Goal: Check status: Check status

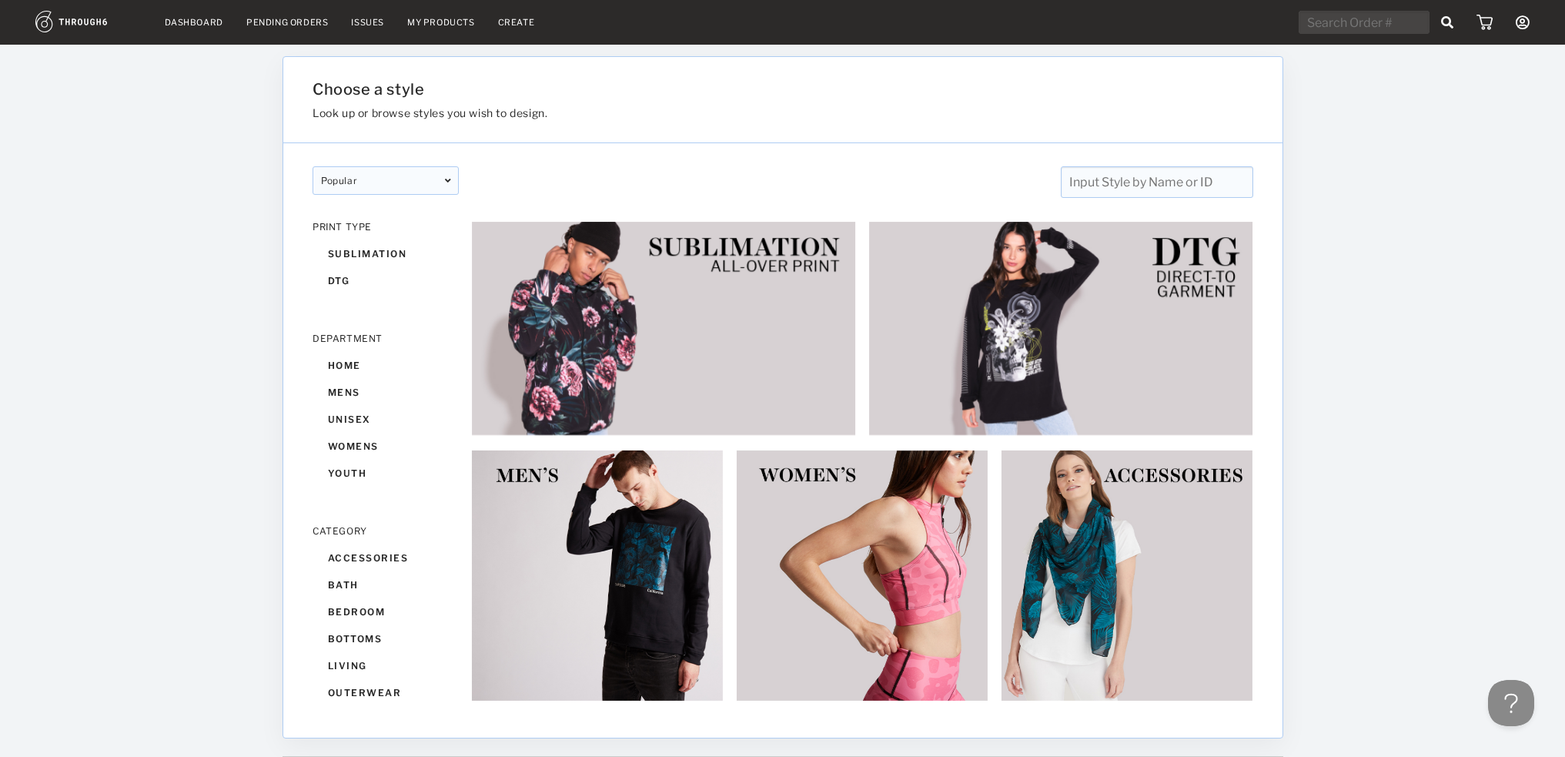
click at [193, 24] on link "Dashboard" at bounding box center [194, 22] width 58 height 11
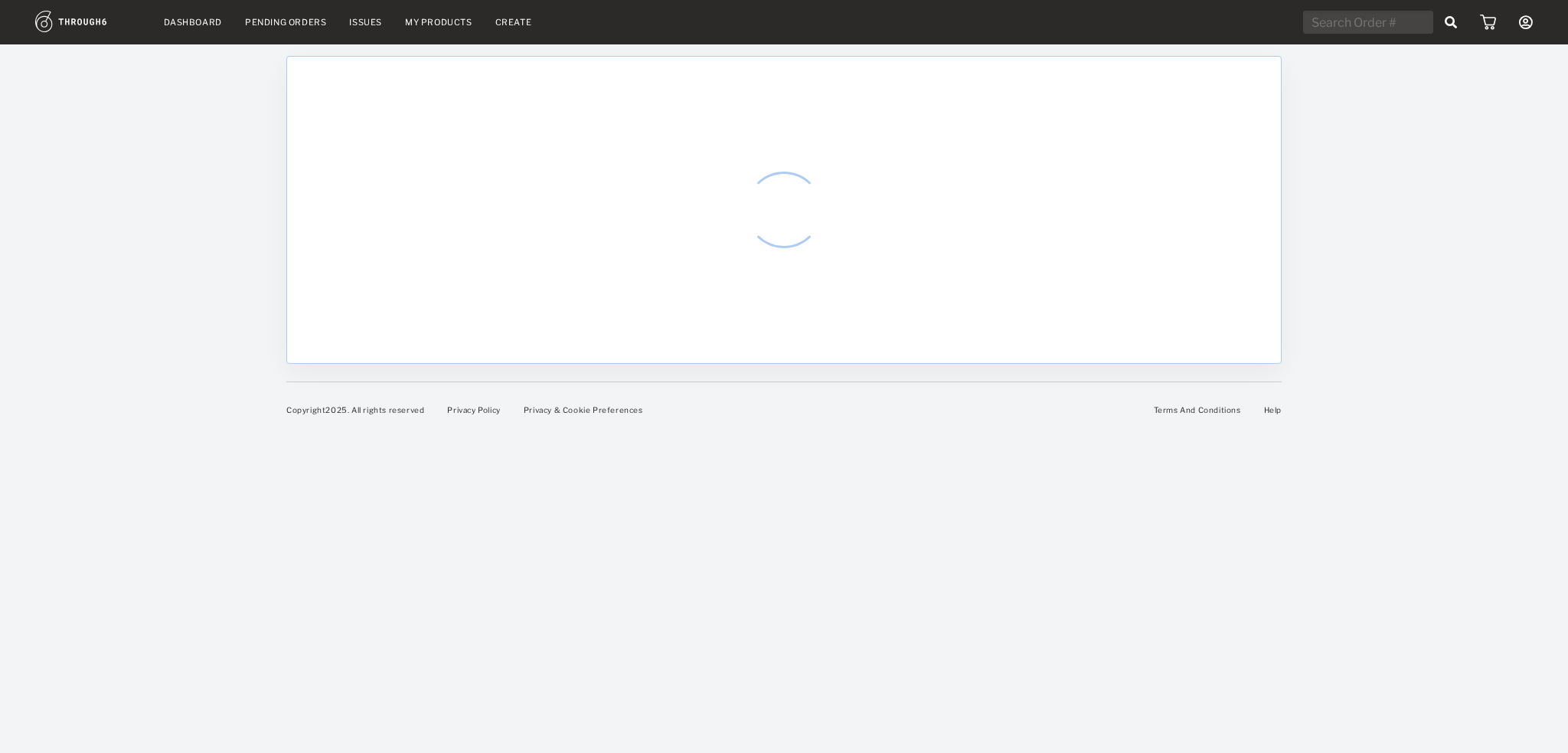
select select "7"
select select "2025"
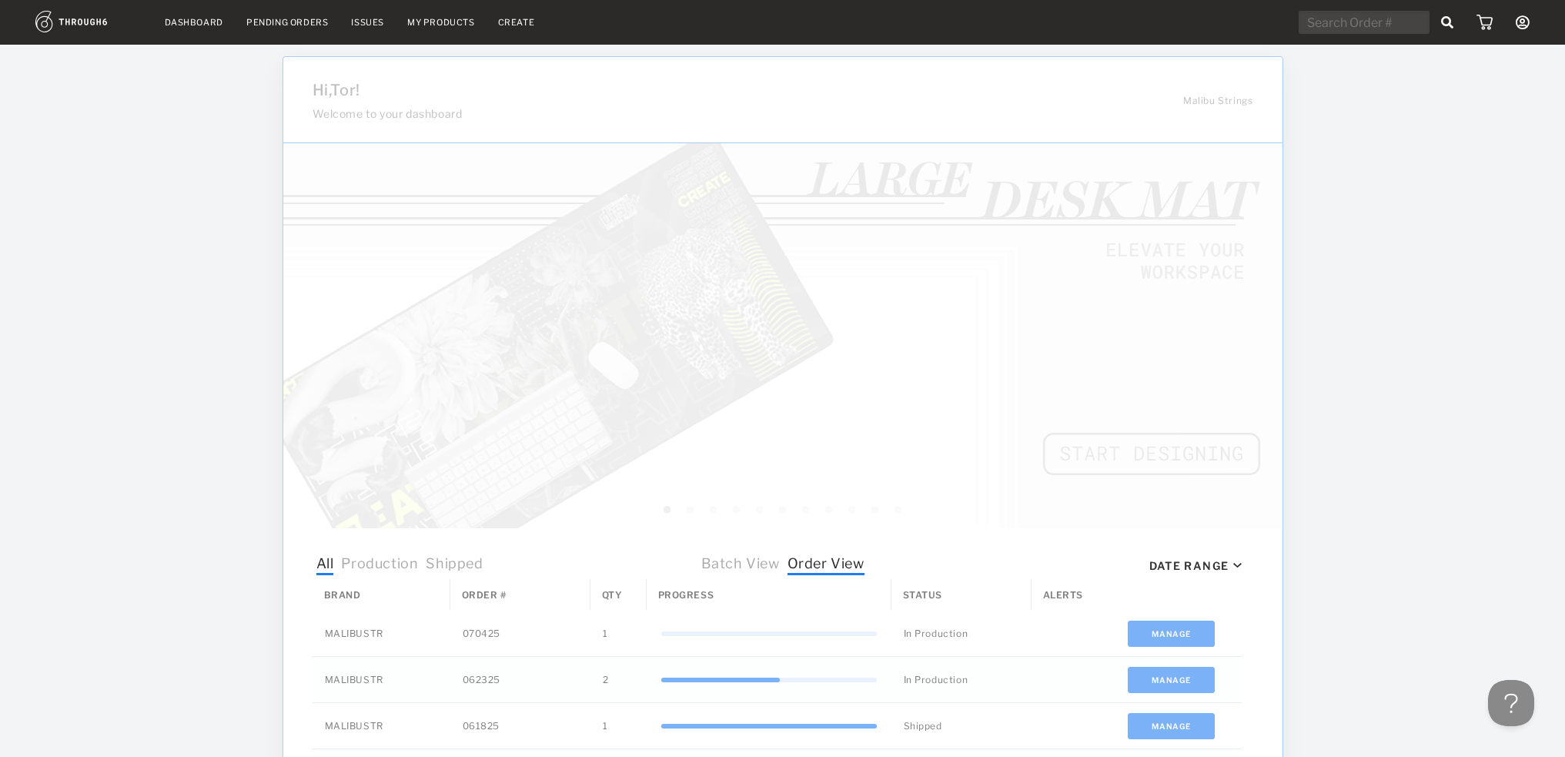
scroll to position [465, 0]
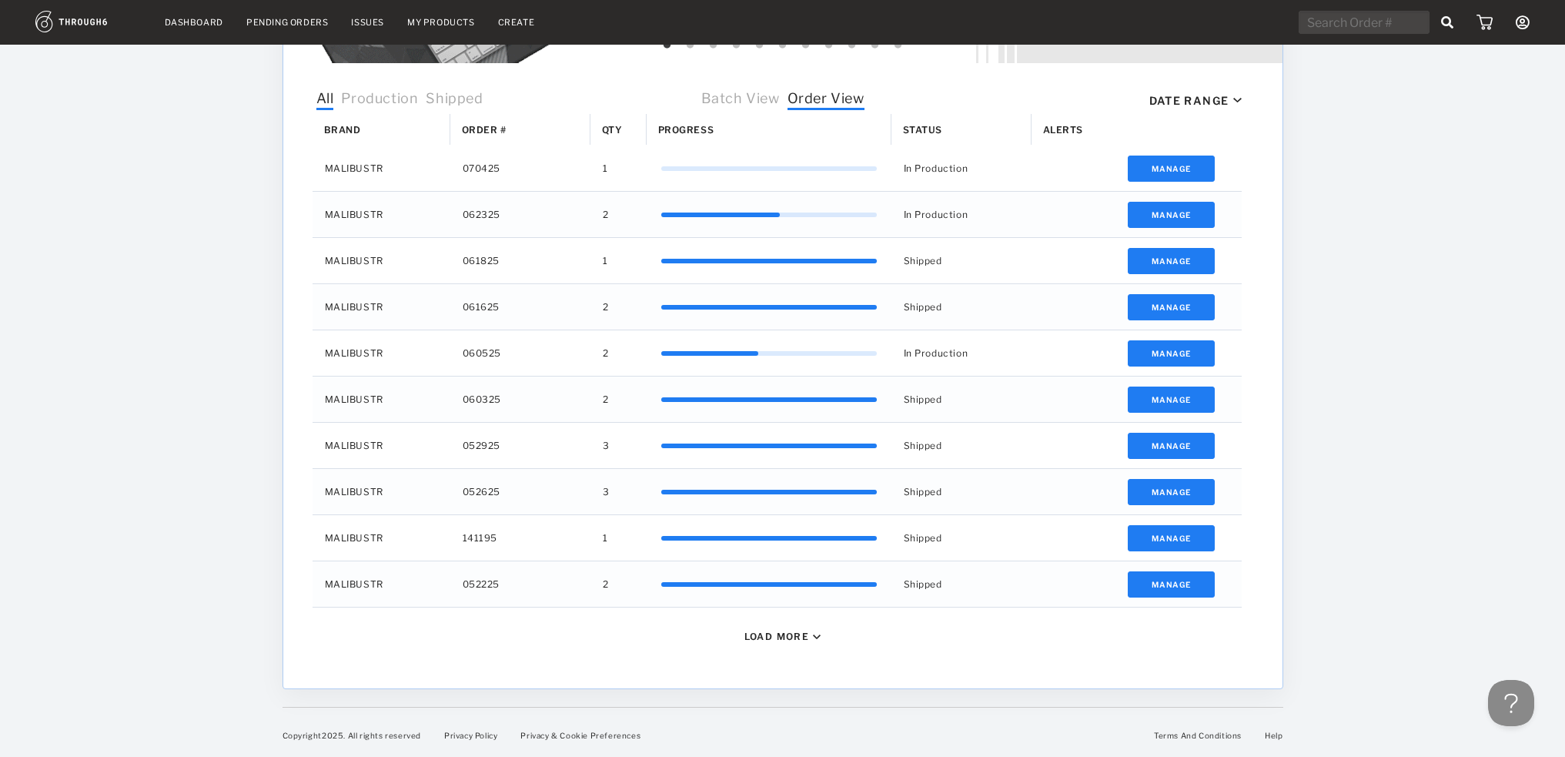
click at [791, 638] on div "Load More" at bounding box center [776, 636] width 65 height 12
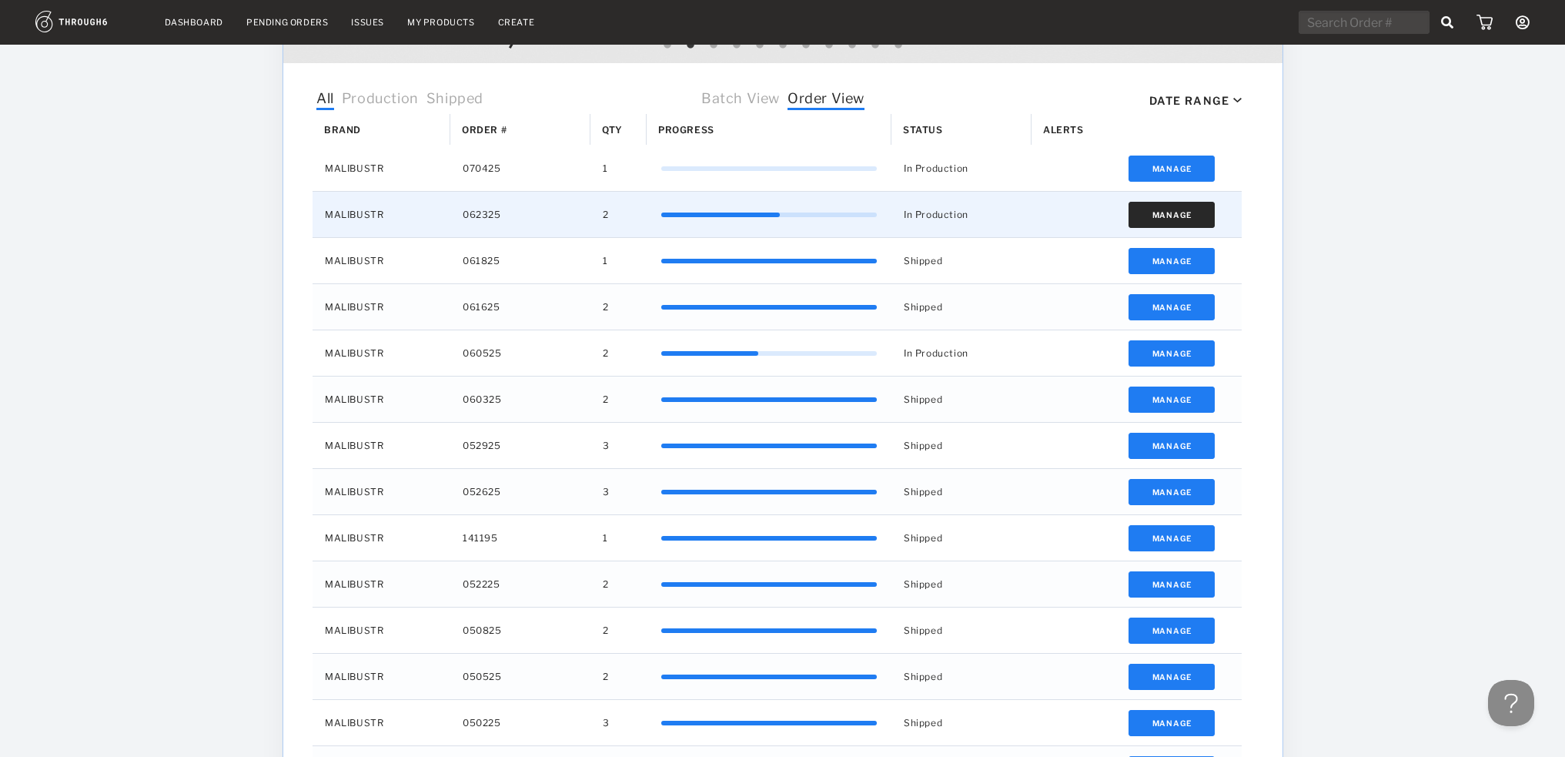
click at [1183, 215] on button "Manage" at bounding box center [1171, 215] width 87 height 26
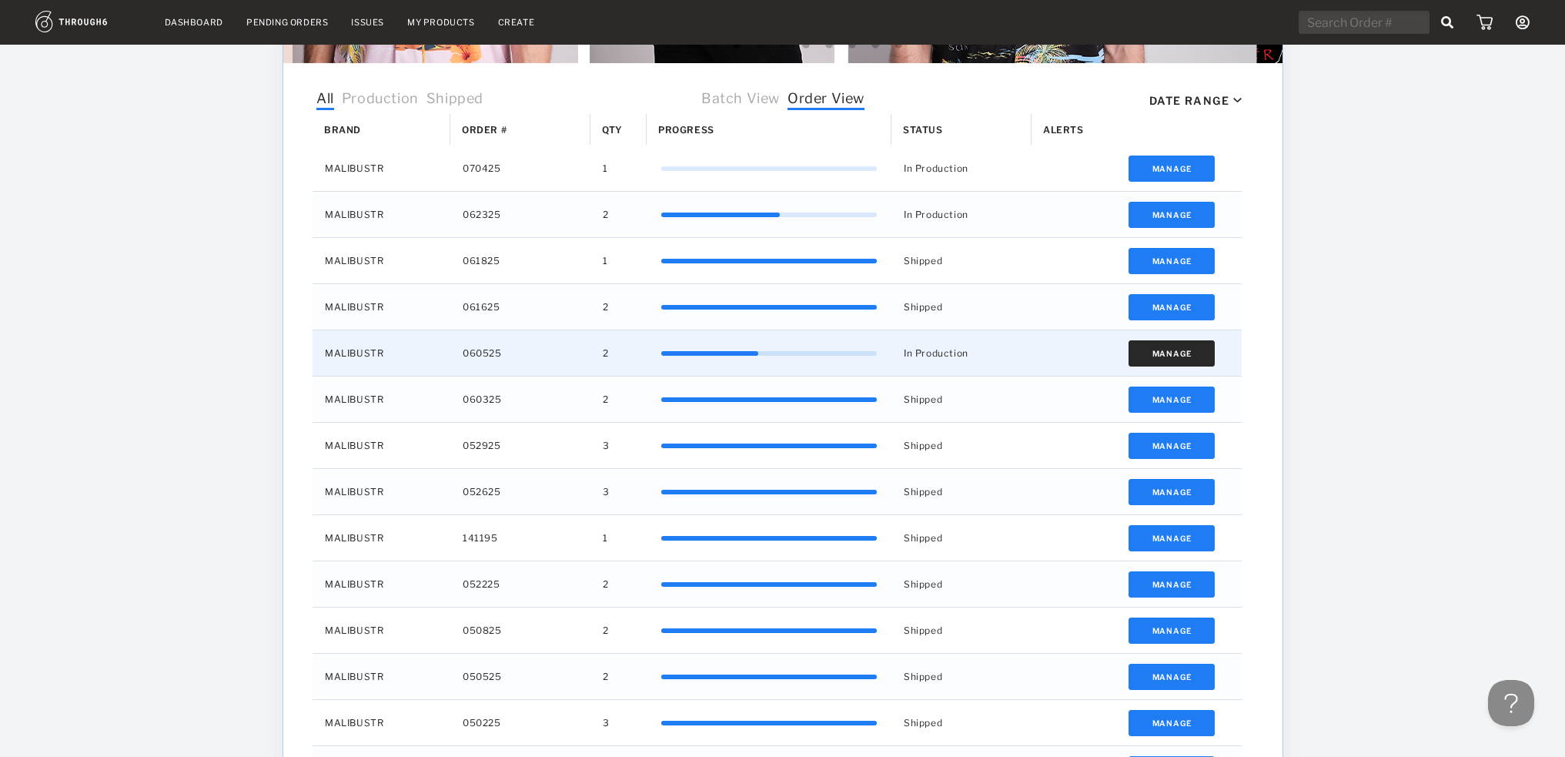
click at [1165, 349] on button "Manage" at bounding box center [1171, 353] width 87 height 26
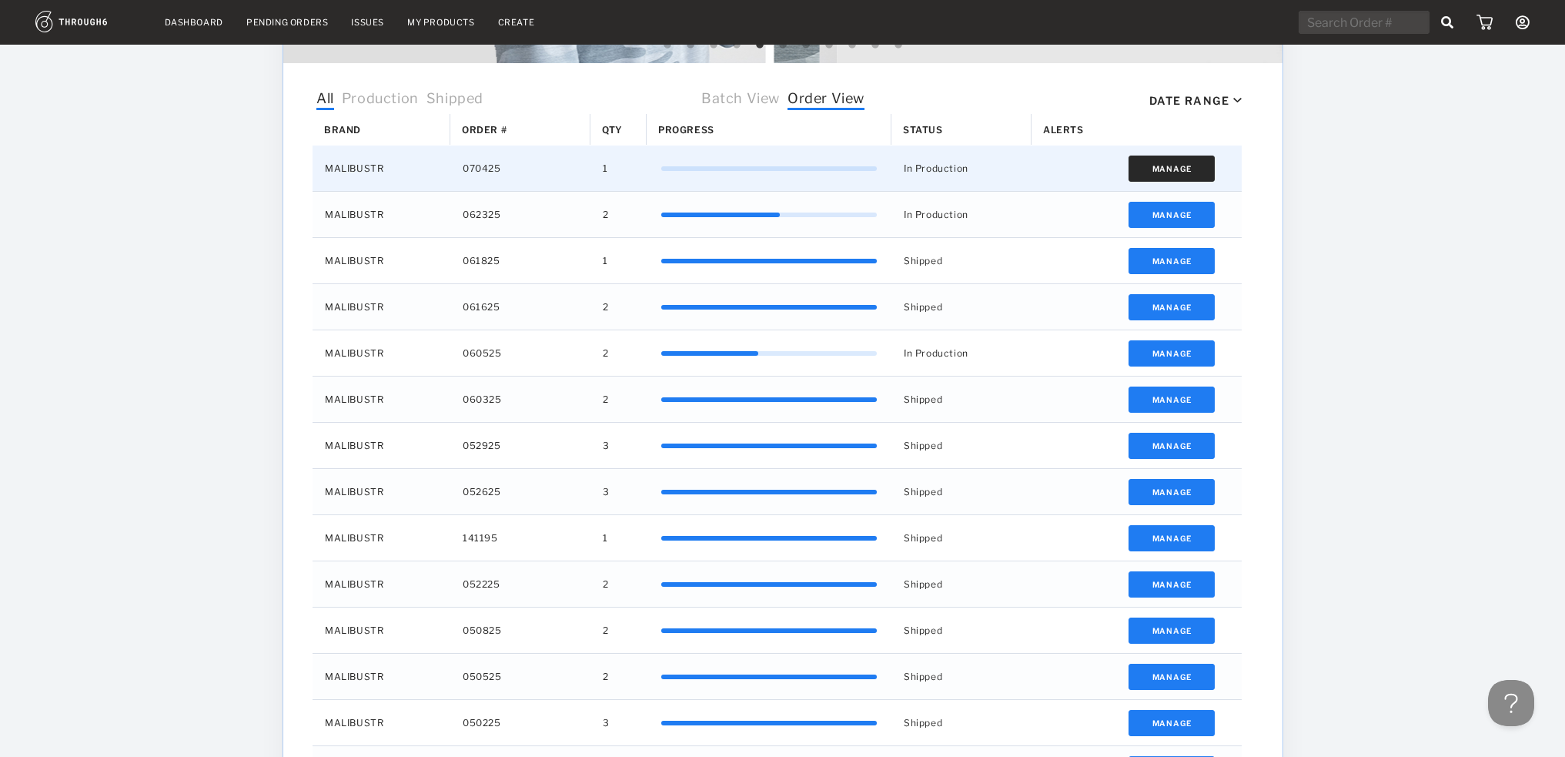
click at [1162, 167] on button "Manage" at bounding box center [1171, 168] width 87 height 26
